Goal: Find specific page/section: Find specific page/section

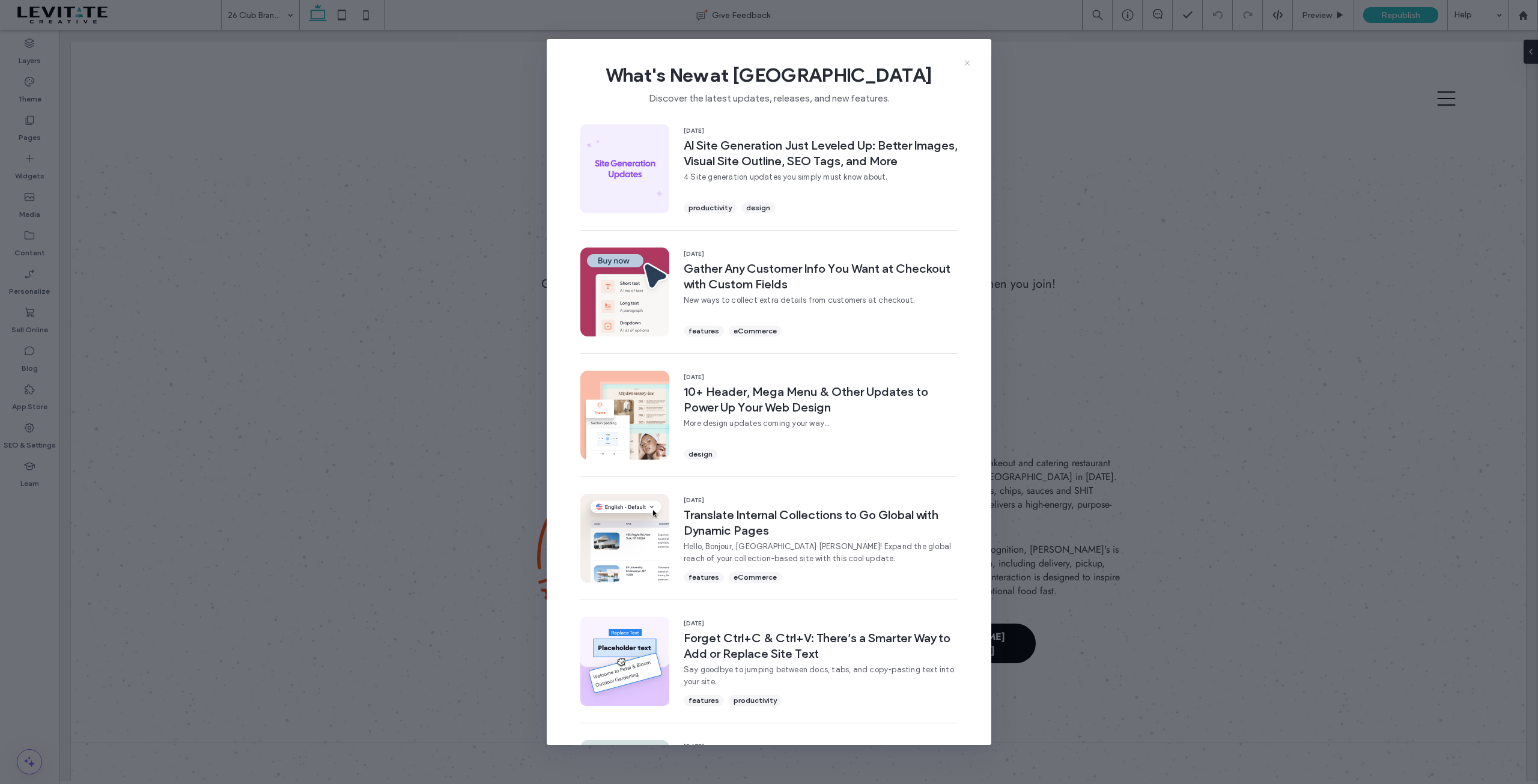
click at [968, 60] on icon at bounding box center [967, 63] width 10 height 10
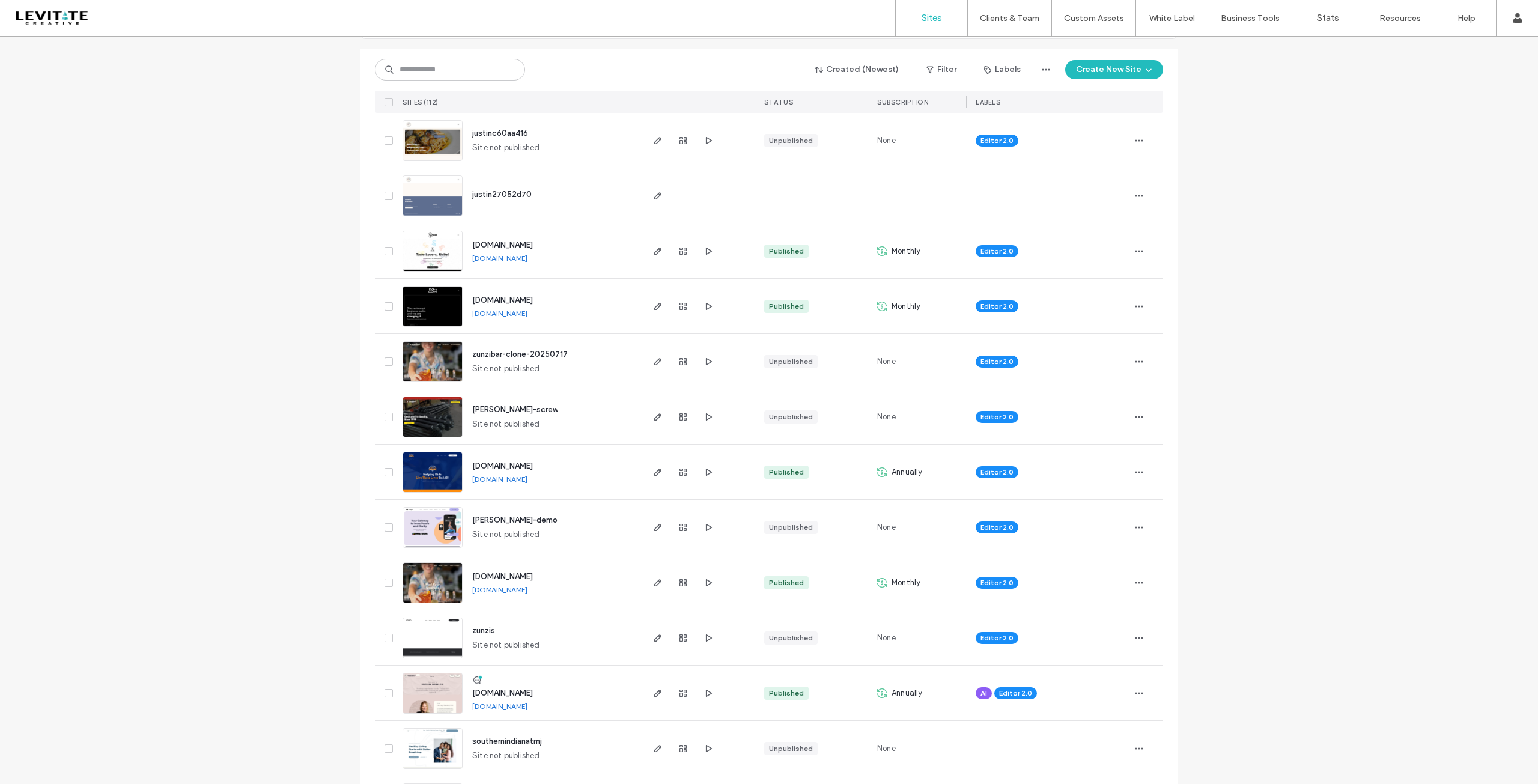
scroll to position [180, 0]
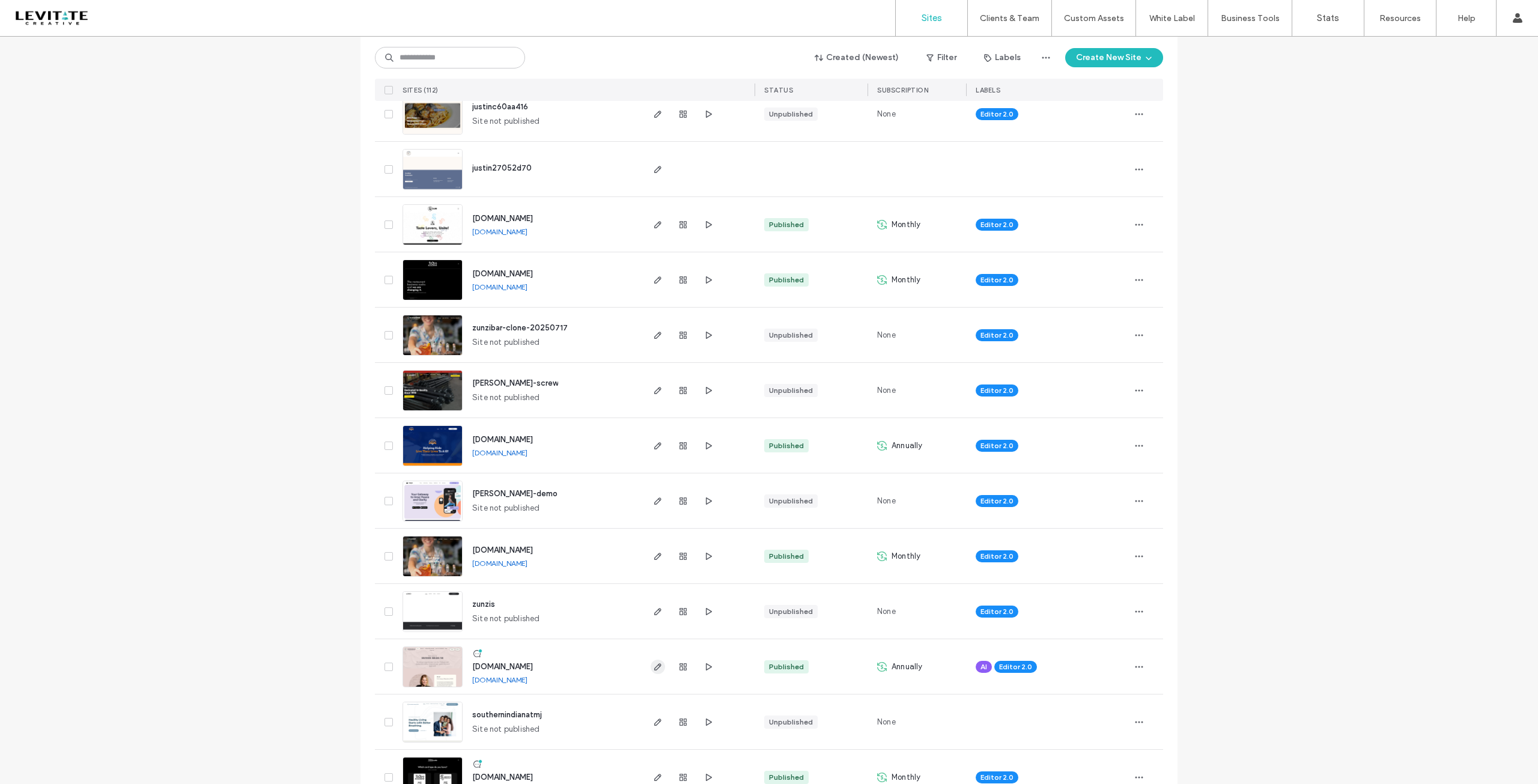
click at [653, 663] on icon "button" at bounding box center [658, 666] width 10 height 10
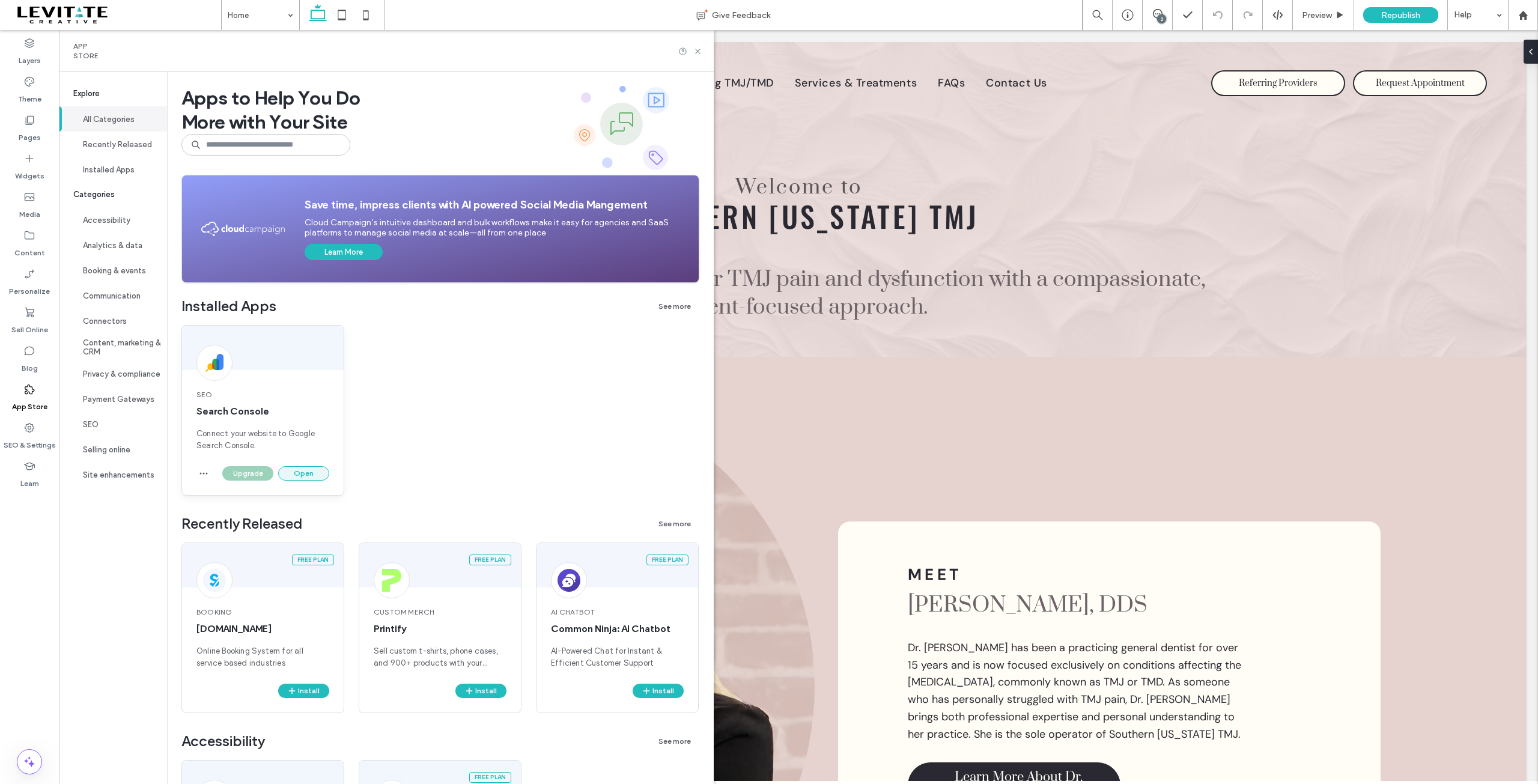
click at [301, 472] on button "Open" at bounding box center [303, 474] width 51 height 14
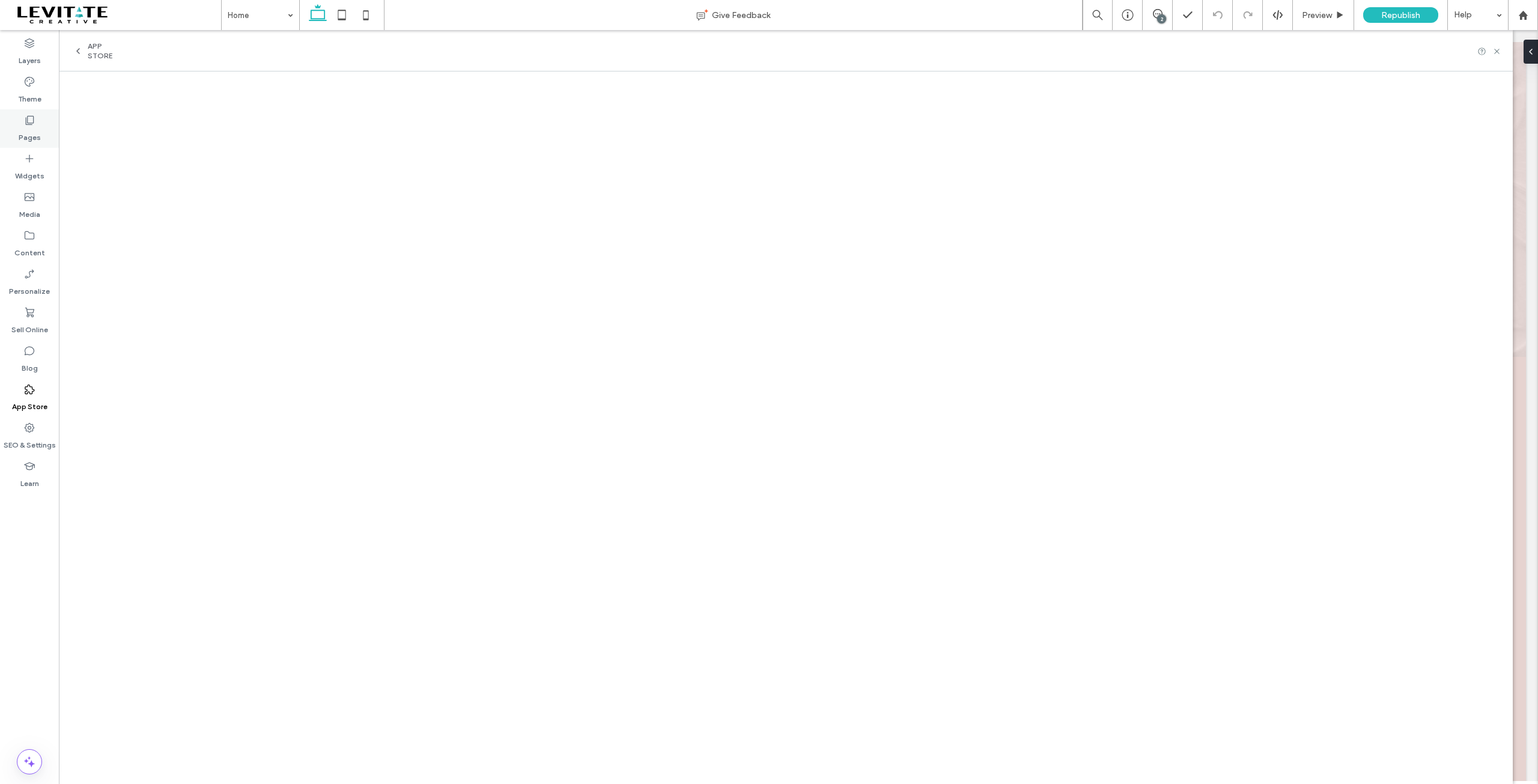
click at [30, 127] on label "Pages" at bounding box center [30, 134] width 22 height 17
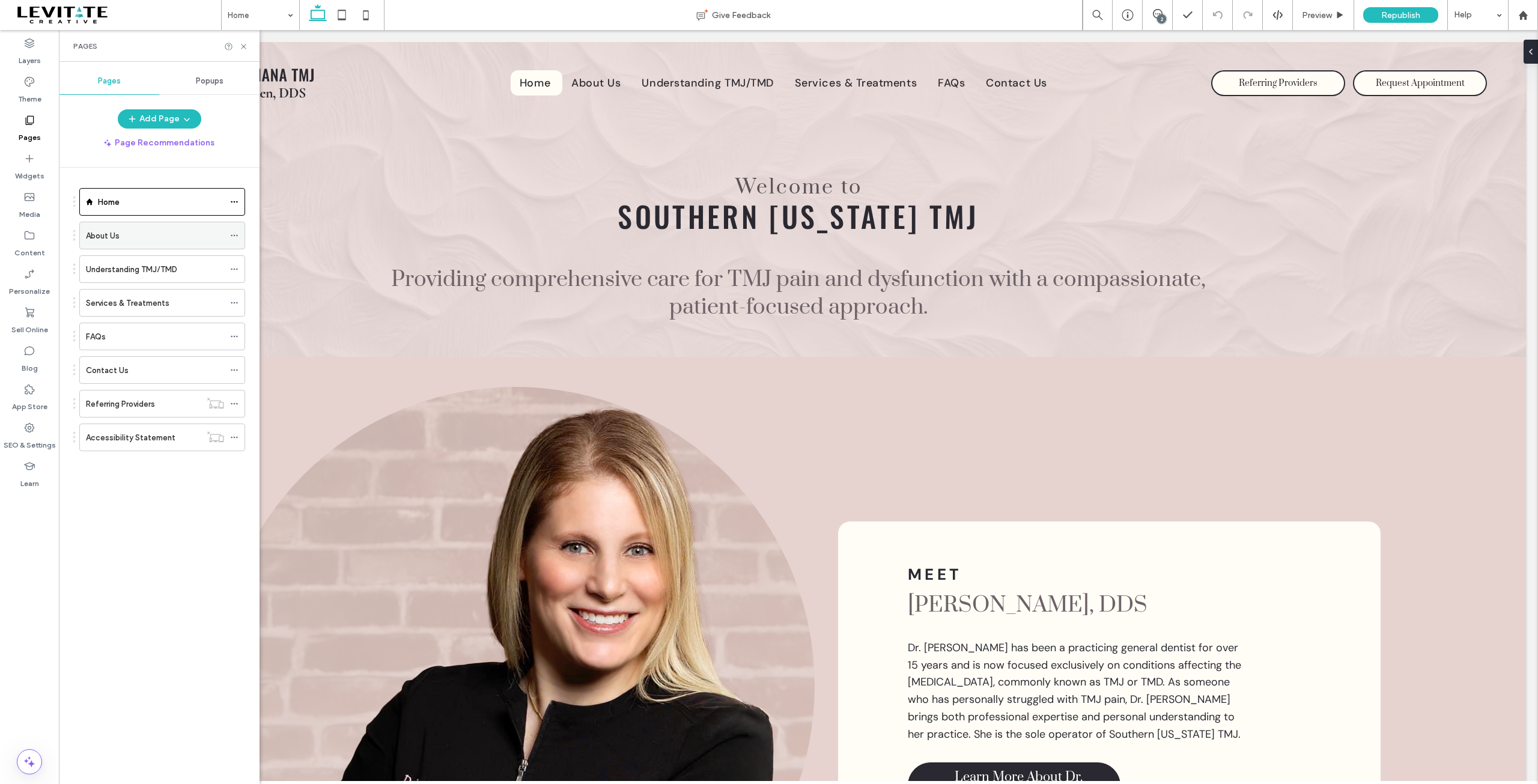
click at [236, 234] on icon at bounding box center [234, 235] width 8 height 8
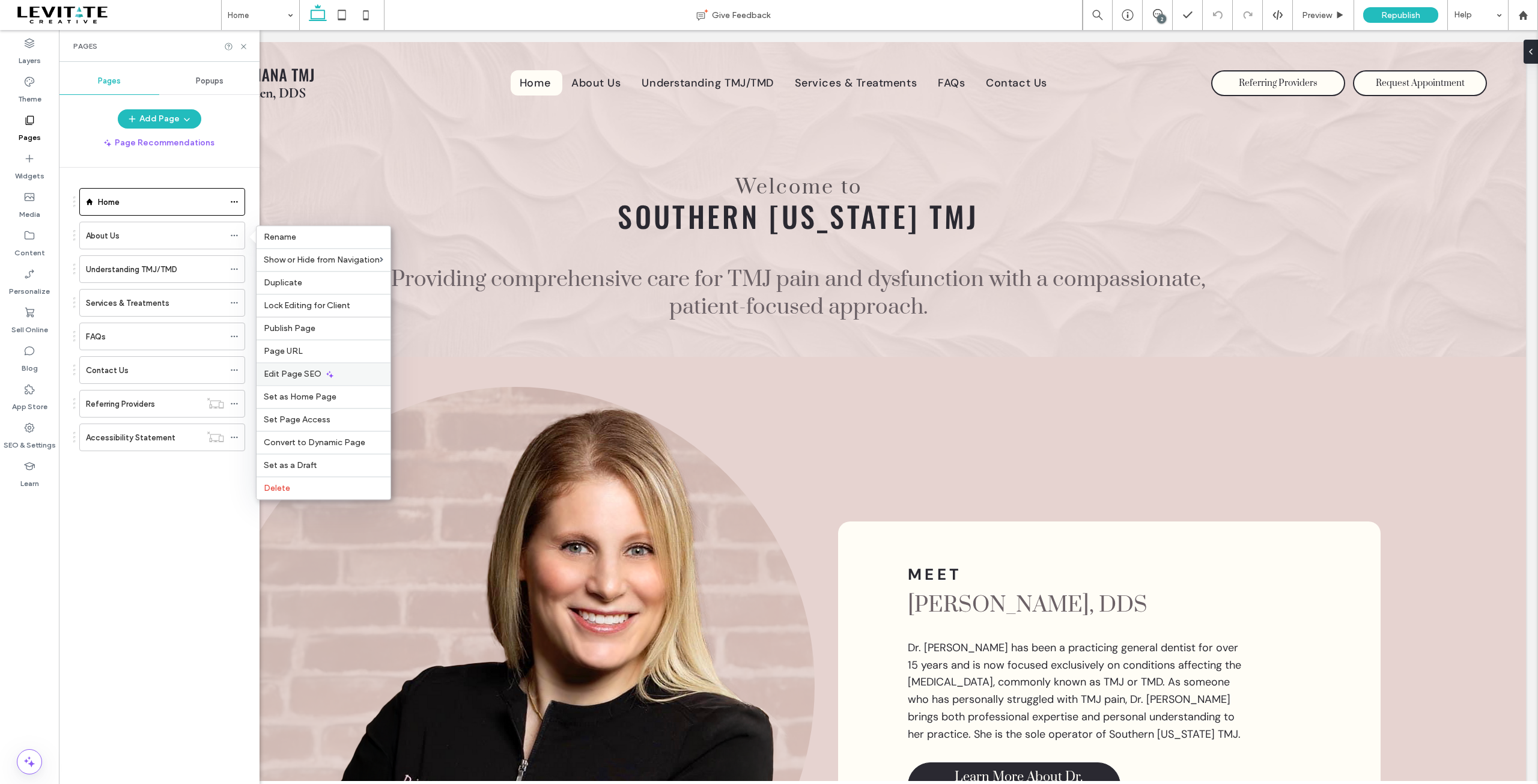
click at [341, 367] on div "Edit Page SEO" at bounding box center [324, 373] width 134 height 23
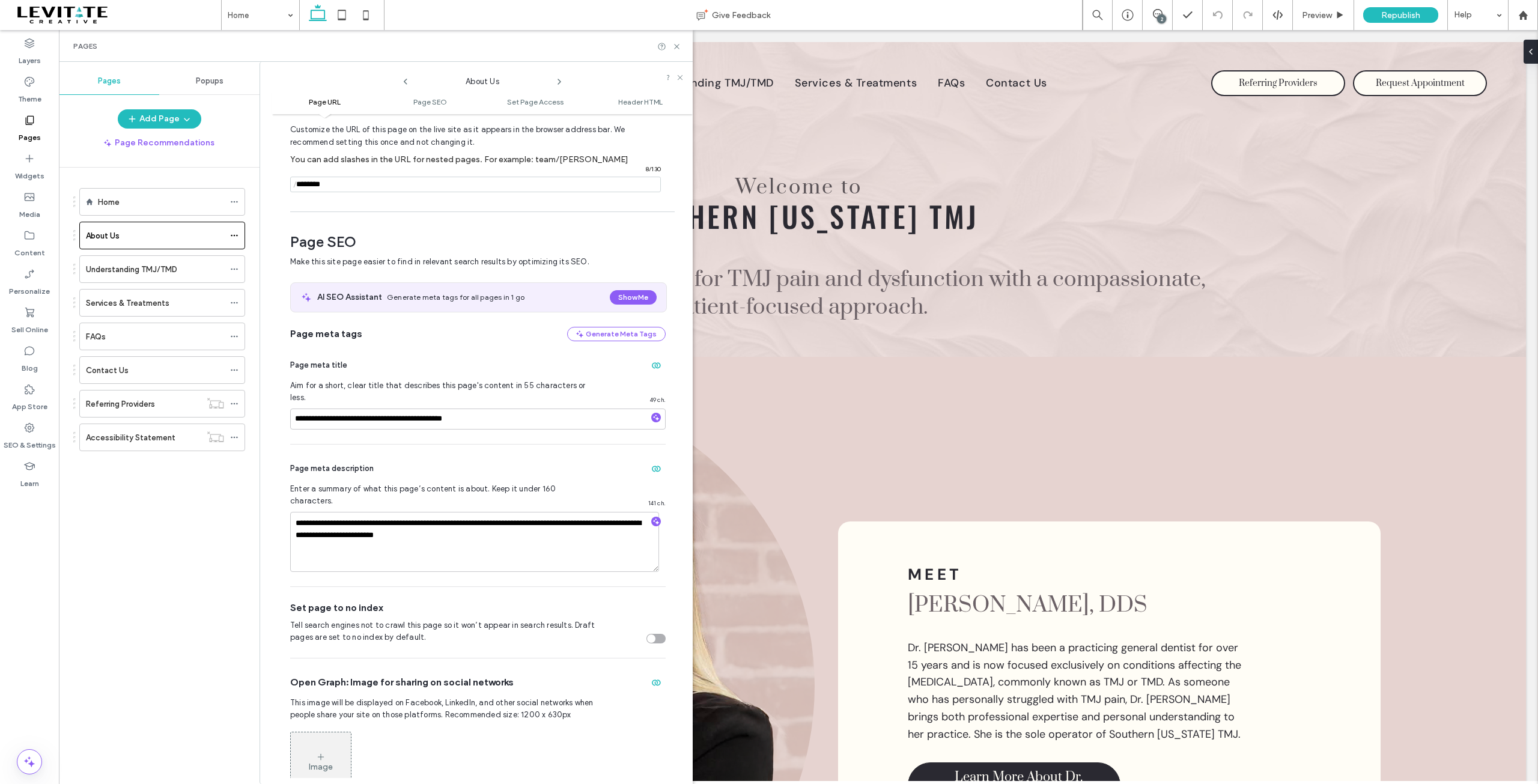
scroll to position [164, 0]
